Goal: Task Accomplishment & Management: Use online tool/utility

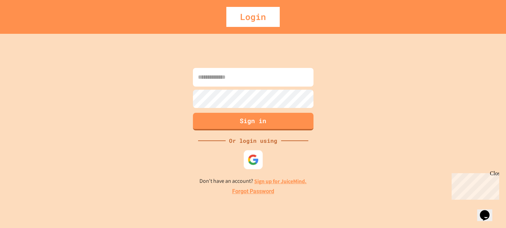
click at [256, 166] on div at bounding box center [252, 159] width 19 height 19
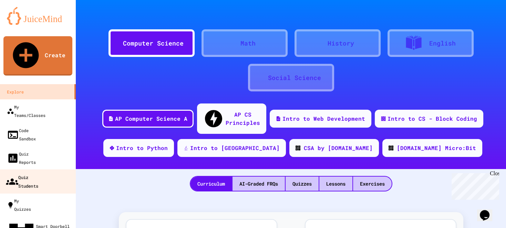
click at [38, 172] on div "Quiz Students" at bounding box center [22, 180] width 32 height 17
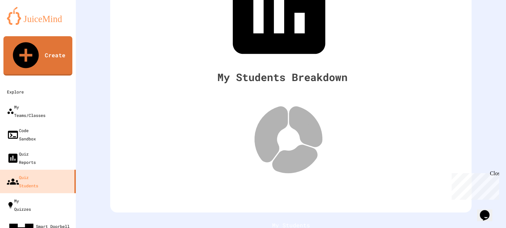
scroll to position [99, 0]
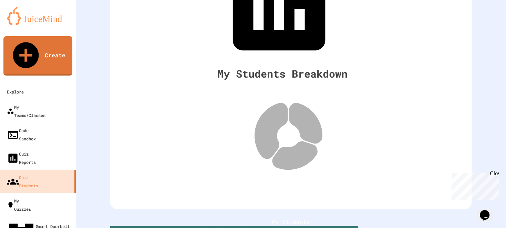
click at [45, 102] on div "My Teams/Classes" at bounding box center [26, 110] width 40 height 17
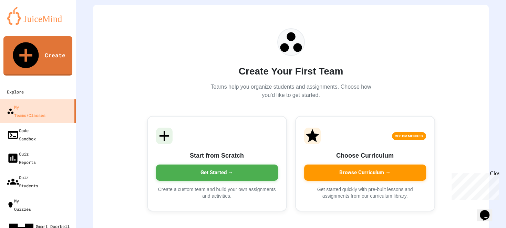
scroll to position [57, 0]
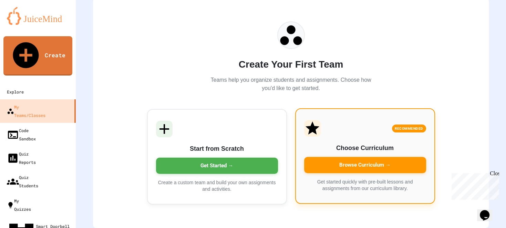
click at [361, 157] on div "Browse Curriculum →" at bounding box center [365, 165] width 122 height 16
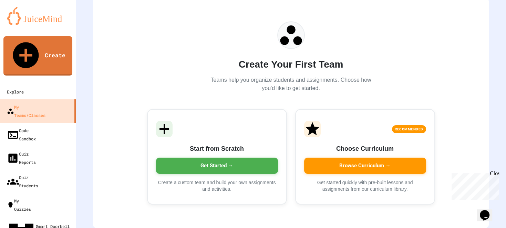
scroll to position [68, 0]
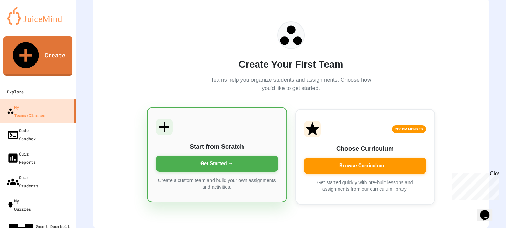
click at [214, 161] on div "Get Started →" at bounding box center [217, 163] width 122 height 16
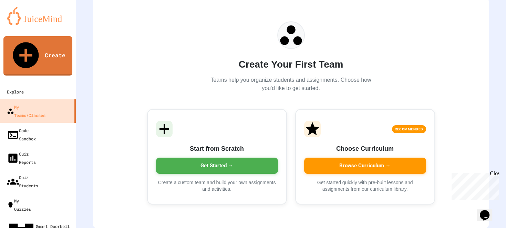
type input "**********"
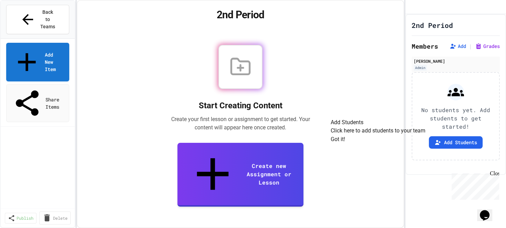
click at [345, 143] on button "Got it!" at bounding box center [337, 139] width 14 height 8
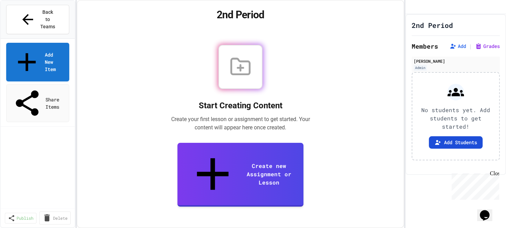
click at [436, 146] on icon at bounding box center [437, 142] width 7 height 7
click at [56, 13] on span "Back to Teams" at bounding box center [48, 20] width 16 height 22
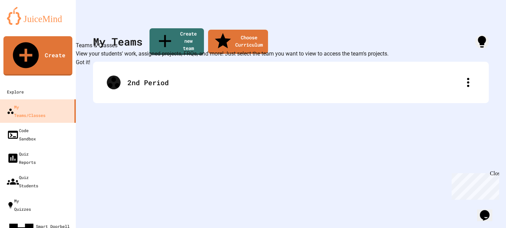
click at [90, 66] on button "Got it!" at bounding box center [83, 62] width 14 height 8
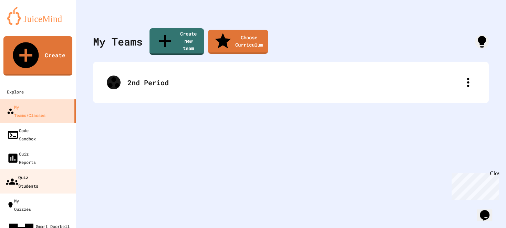
click at [29, 172] on div "Quiz Students" at bounding box center [22, 180] width 32 height 17
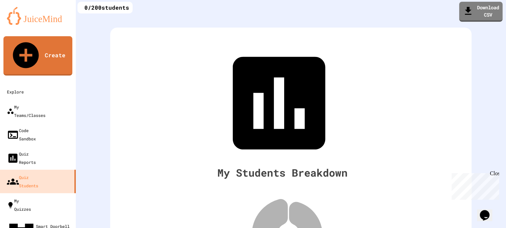
click at [275, 199] on icon at bounding box center [269, 229] width 35 height 60
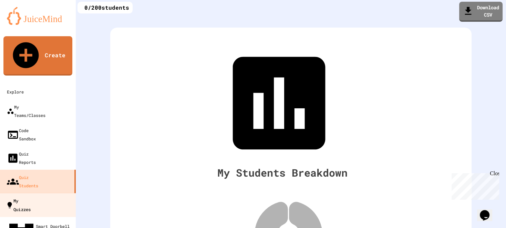
click at [31, 196] on div "My Quizzes" at bounding box center [18, 204] width 25 height 17
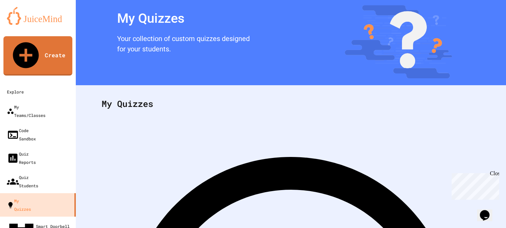
scroll to position [33, 0]
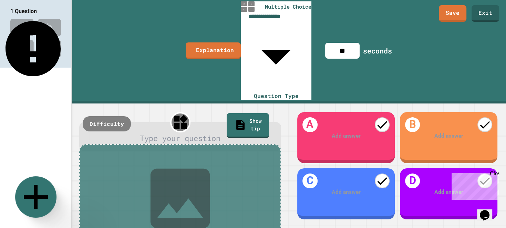
click at [28, 188] on icon at bounding box center [35, 196] width 41 height 41
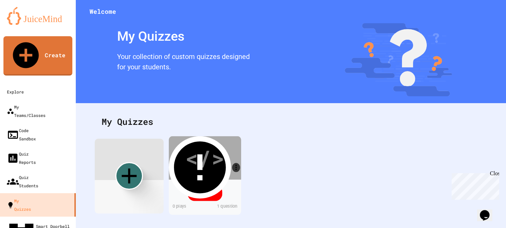
click at [210, 197] on div "Draft" at bounding box center [205, 192] width 35 height 16
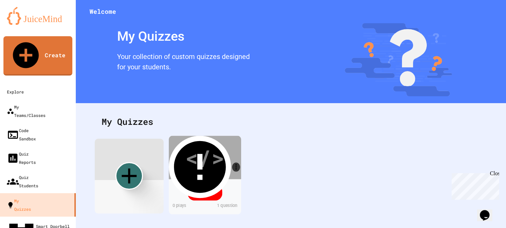
click at [212, 185] on div "Draft" at bounding box center [205, 192] width 35 height 16
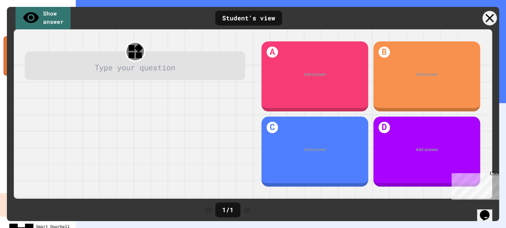
click at [488, 13] on div at bounding box center [489, 18] width 14 height 14
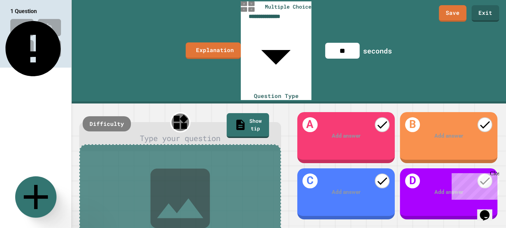
click at [40, 192] on icon at bounding box center [35, 196] width 41 height 41
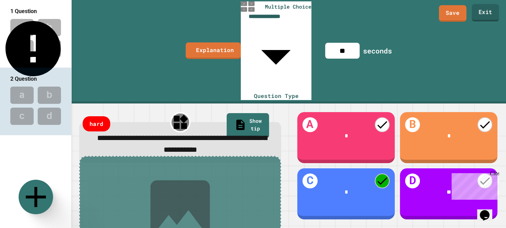
click at [488, 13] on link "Exit" at bounding box center [485, 12] width 27 height 17
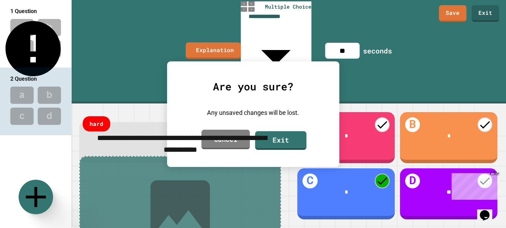
click at [239, 139] on link "Cancel" at bounding box center [225, 139] width 49 height 20
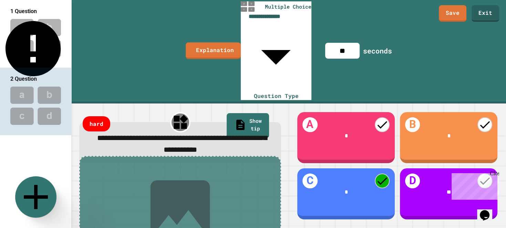
click at [27, 200] on icon at bounding box center [35, 196] width 41 height 41
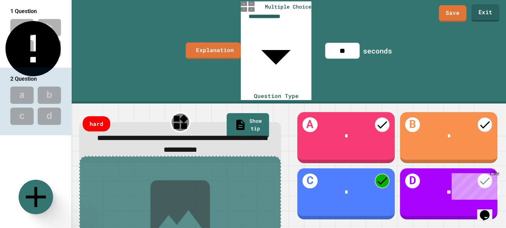
click at [493, 10] on link "Exit" at bounding box center [485, 12] width 28 height 17
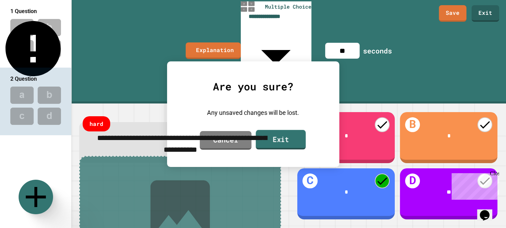
click at [277, 143] on link "Exit" at bounding box center [280, 139] width 50 height 20
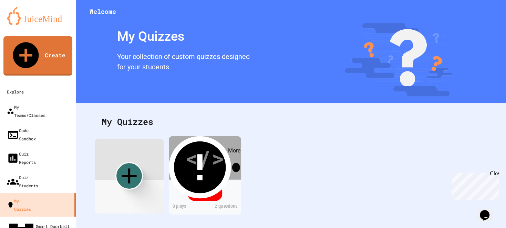
click at [235, 163] on icon "More" at bounding box center [236, 167] width 8 height 8
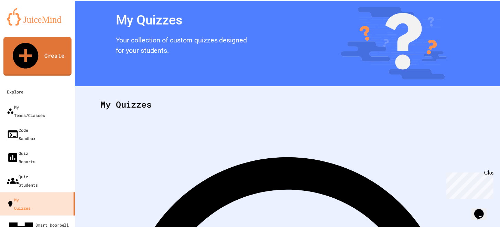
scroll to position [33, 0]
